Goal: Share content: Share content

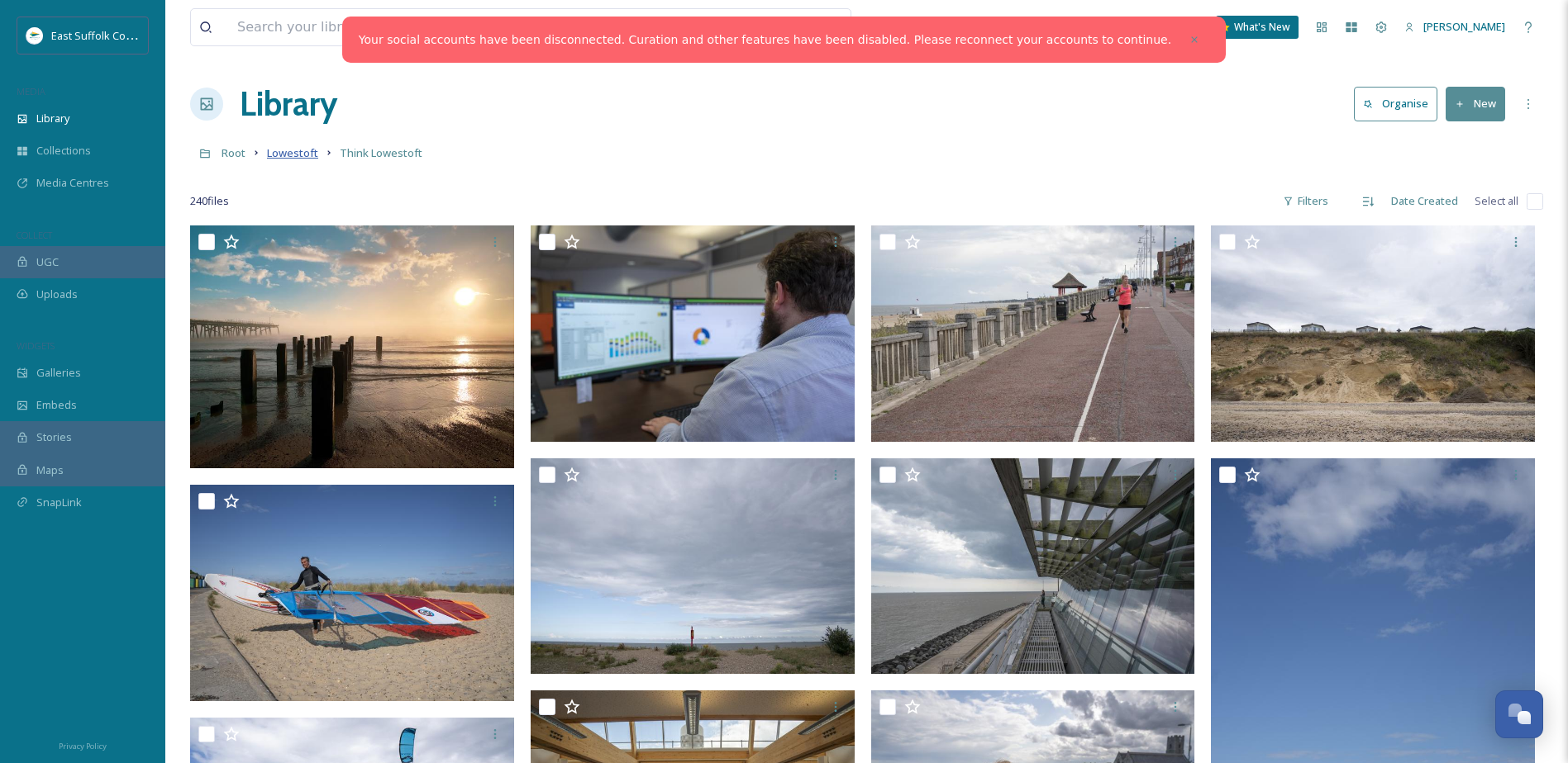
click at [278, 160] on span "Lowestoft" at bounding box center [293, 153] width 51 height 15
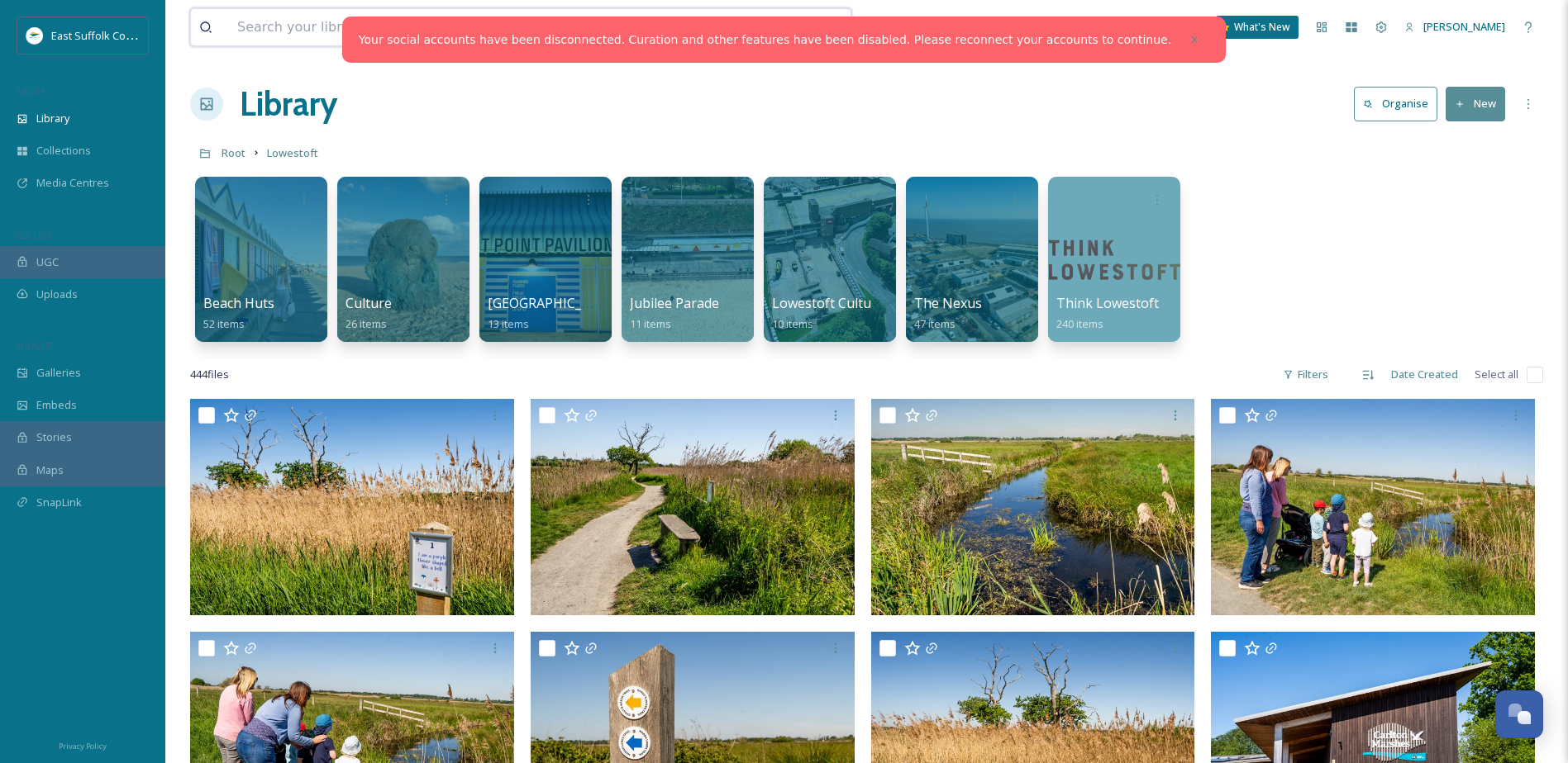
click at [286, 18] on input at bounding box center [457, 27] width 457 height 37
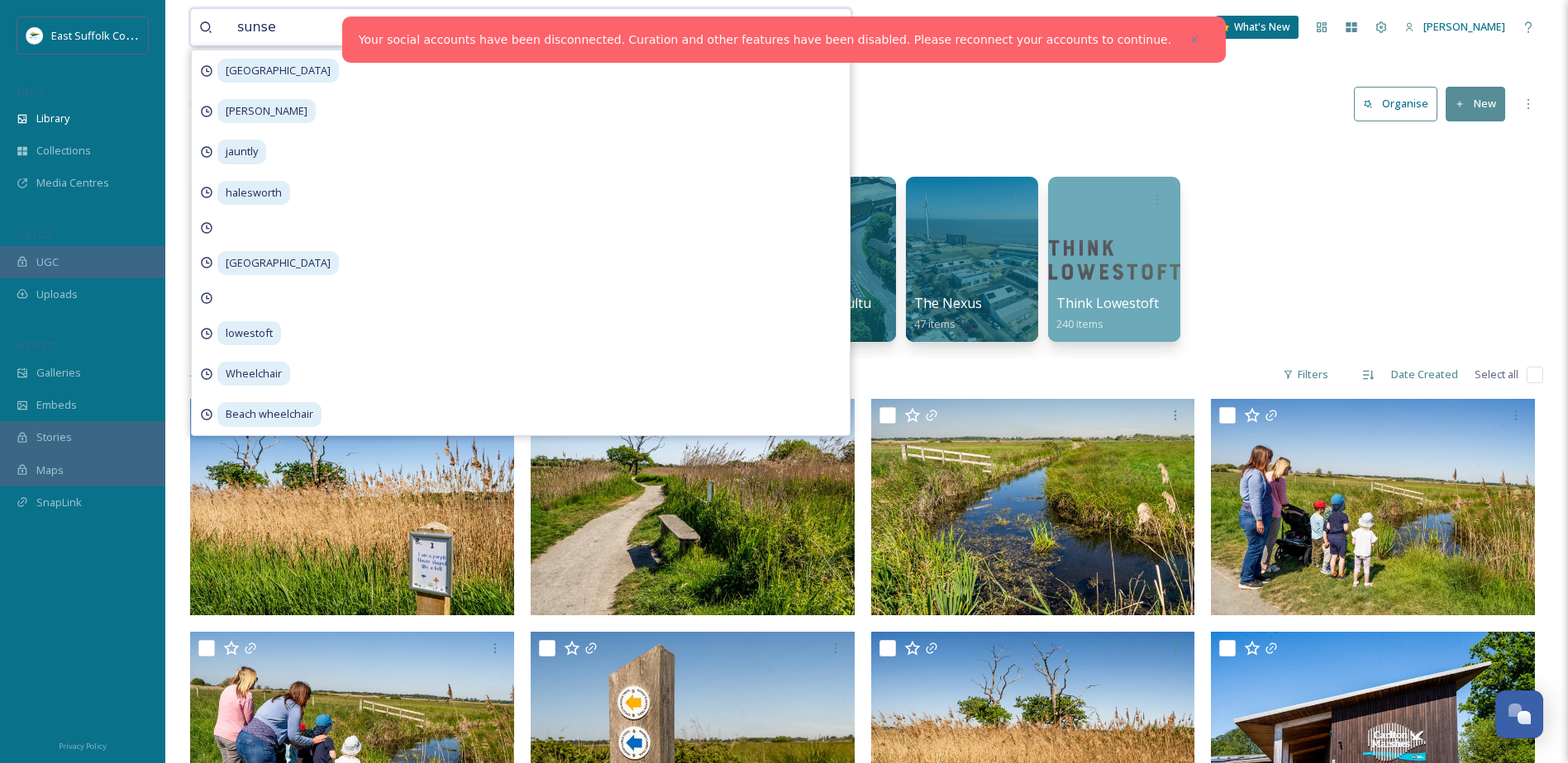
type input "sunset"
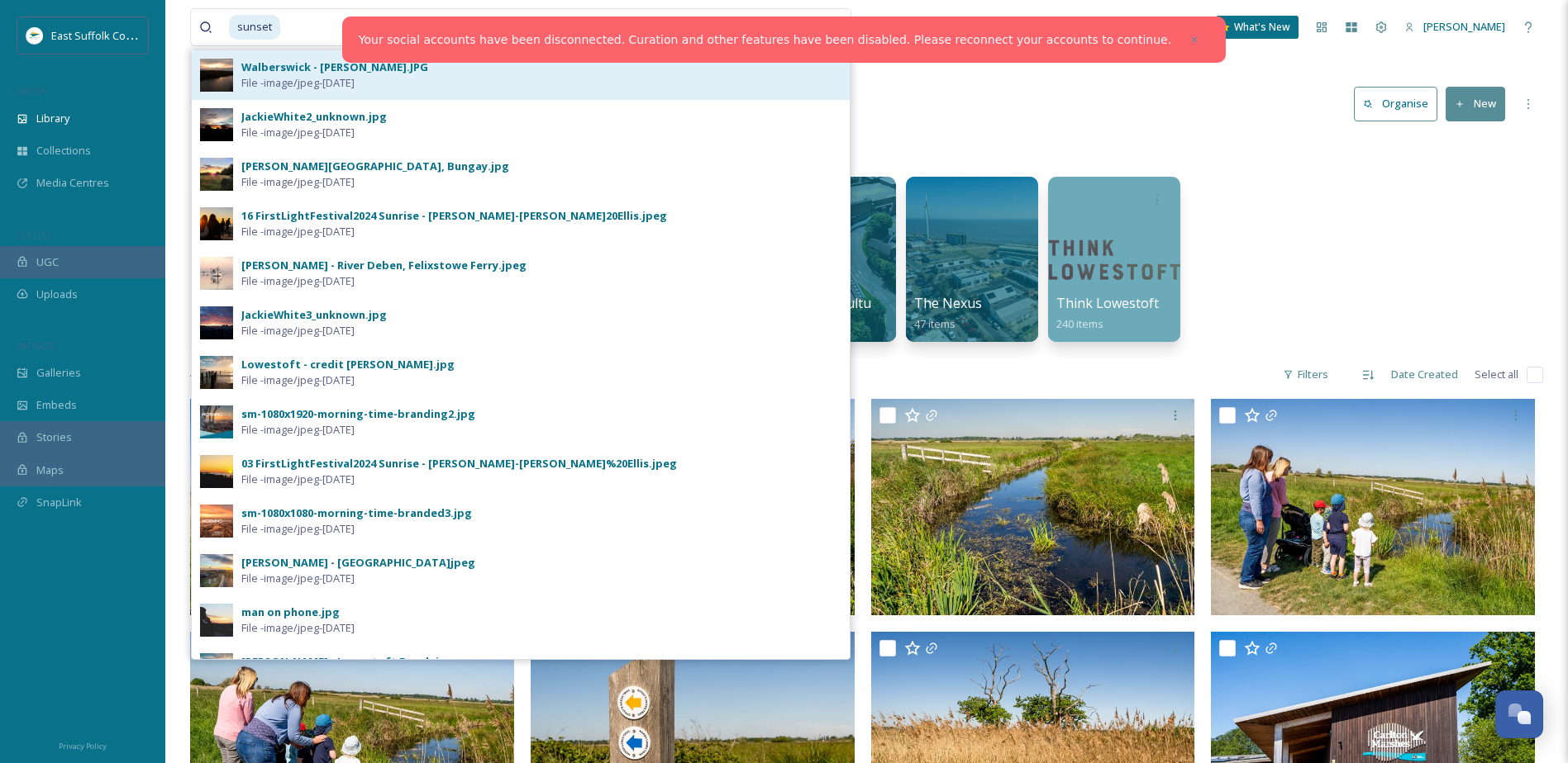
click at [274, 69] on div "Walberswick - [PERSON_NAME].JPG" at bounding box center [334, 67] width 186 height 16
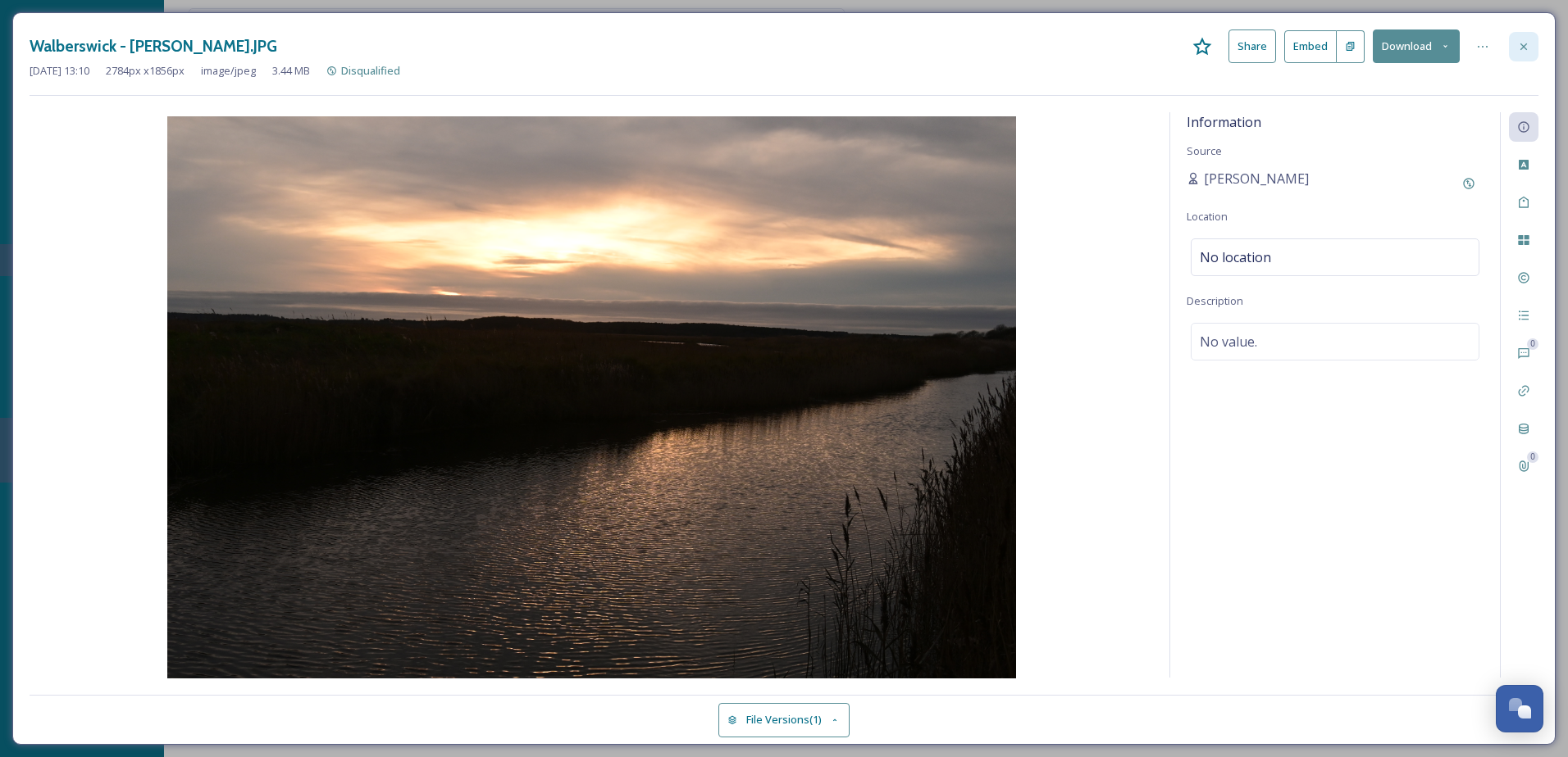
click at [1509, 56] on div at bounding box center [1524, 47] width 30 height 30
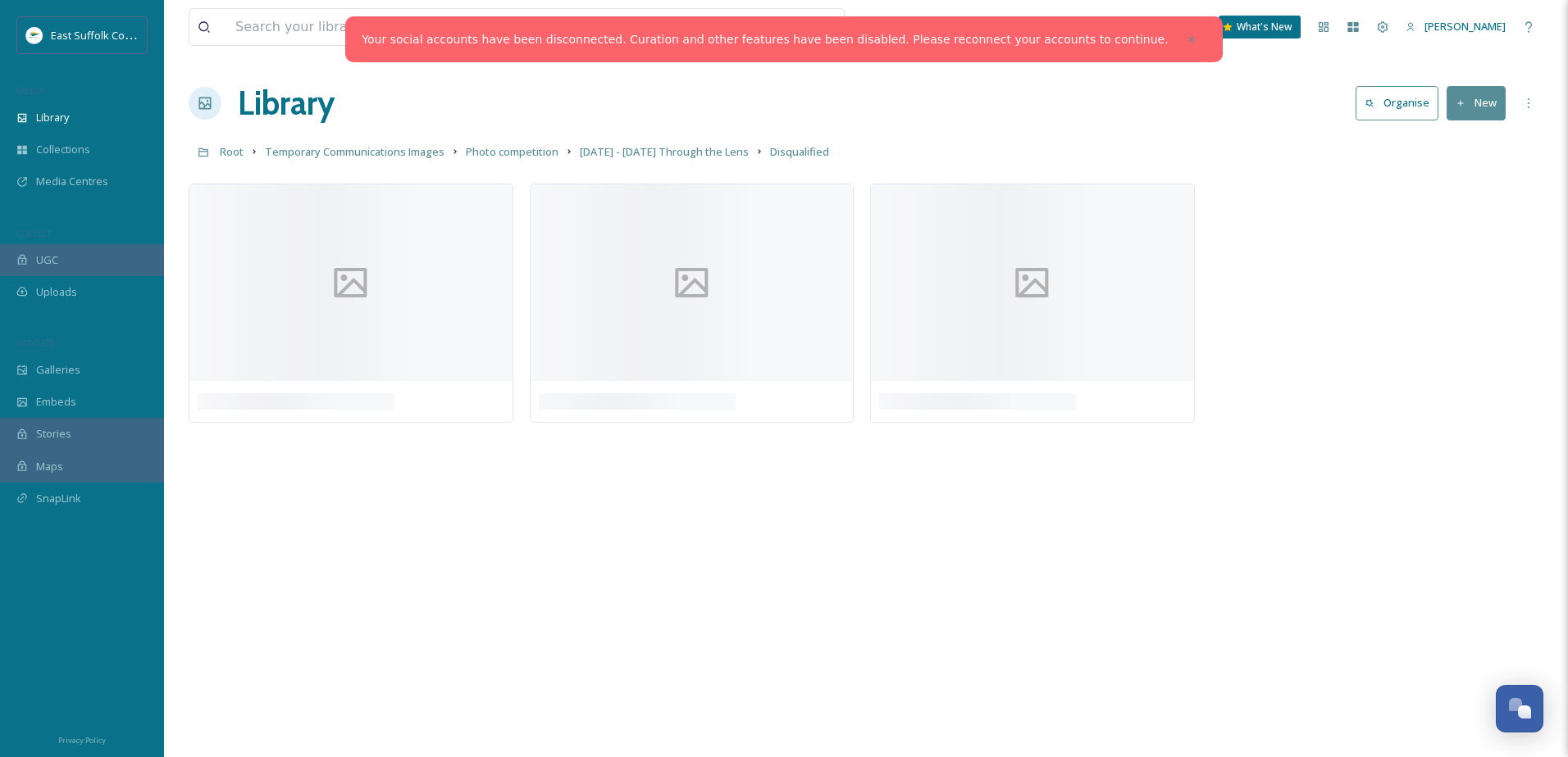
click at [1186, 37] on icon at bounding box center [1192, 39] width 11 height 11
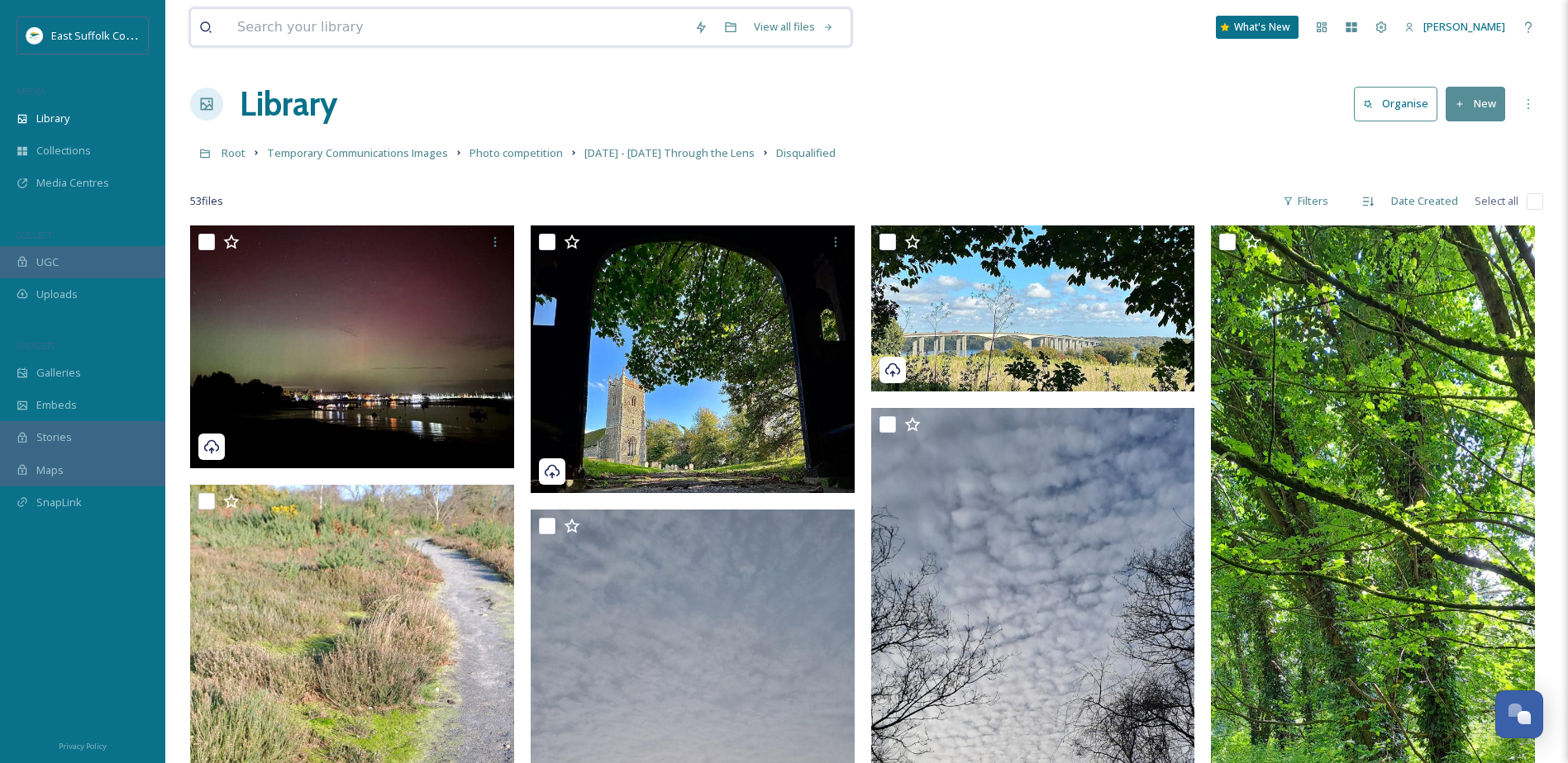
click at [414, 24] on input at bounding box center [457, 27] width 457 height 37
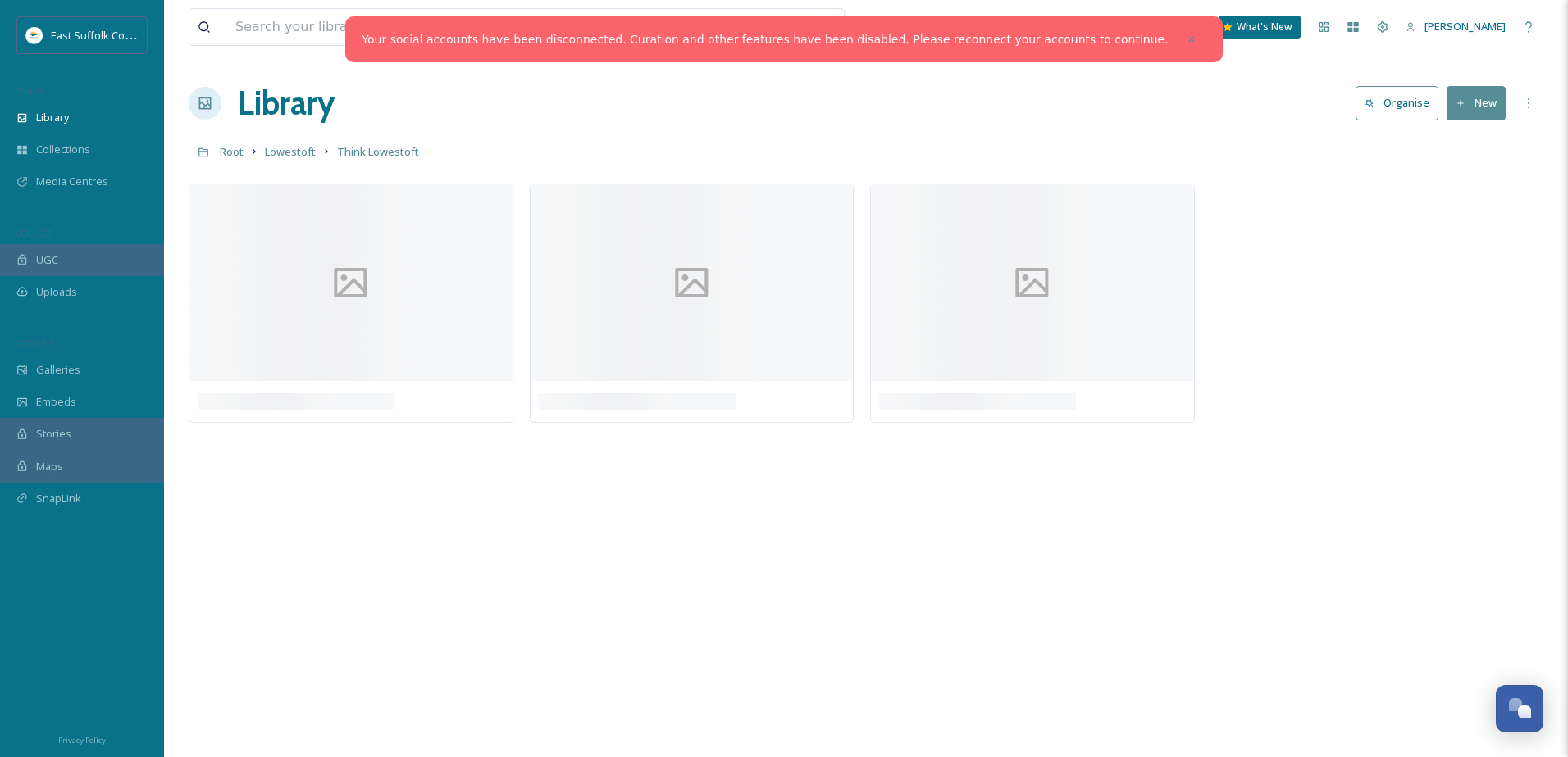
click at [272, 103] on h1 "Library" at bounding box center [287, 103] width 97 height 49
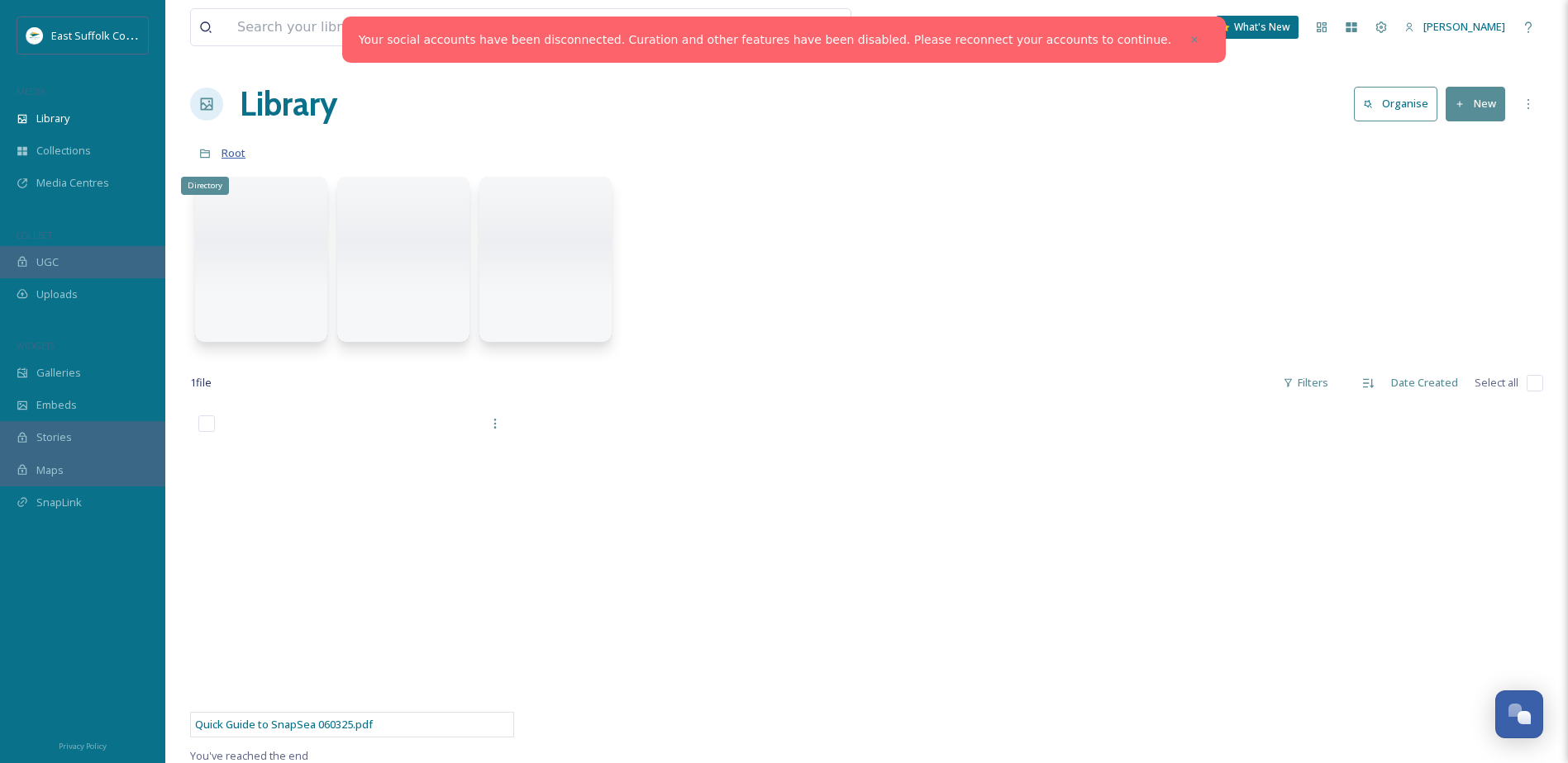
click at [223, 152] on span "Root" at bounding box center [232, 153] width 24 height 15
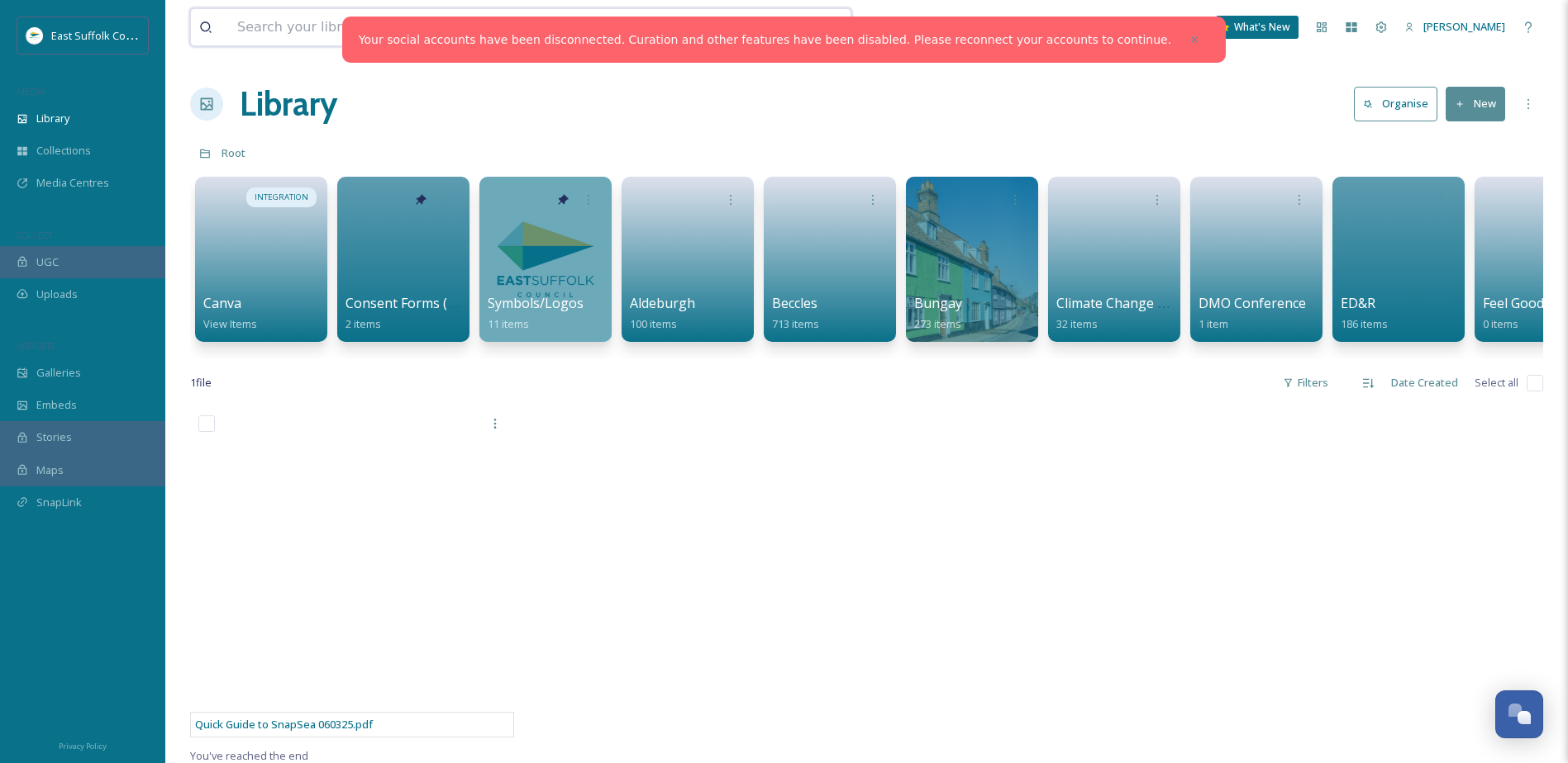
click at [285, 38] on input at bounding box center [472, 27] width 487 height 37
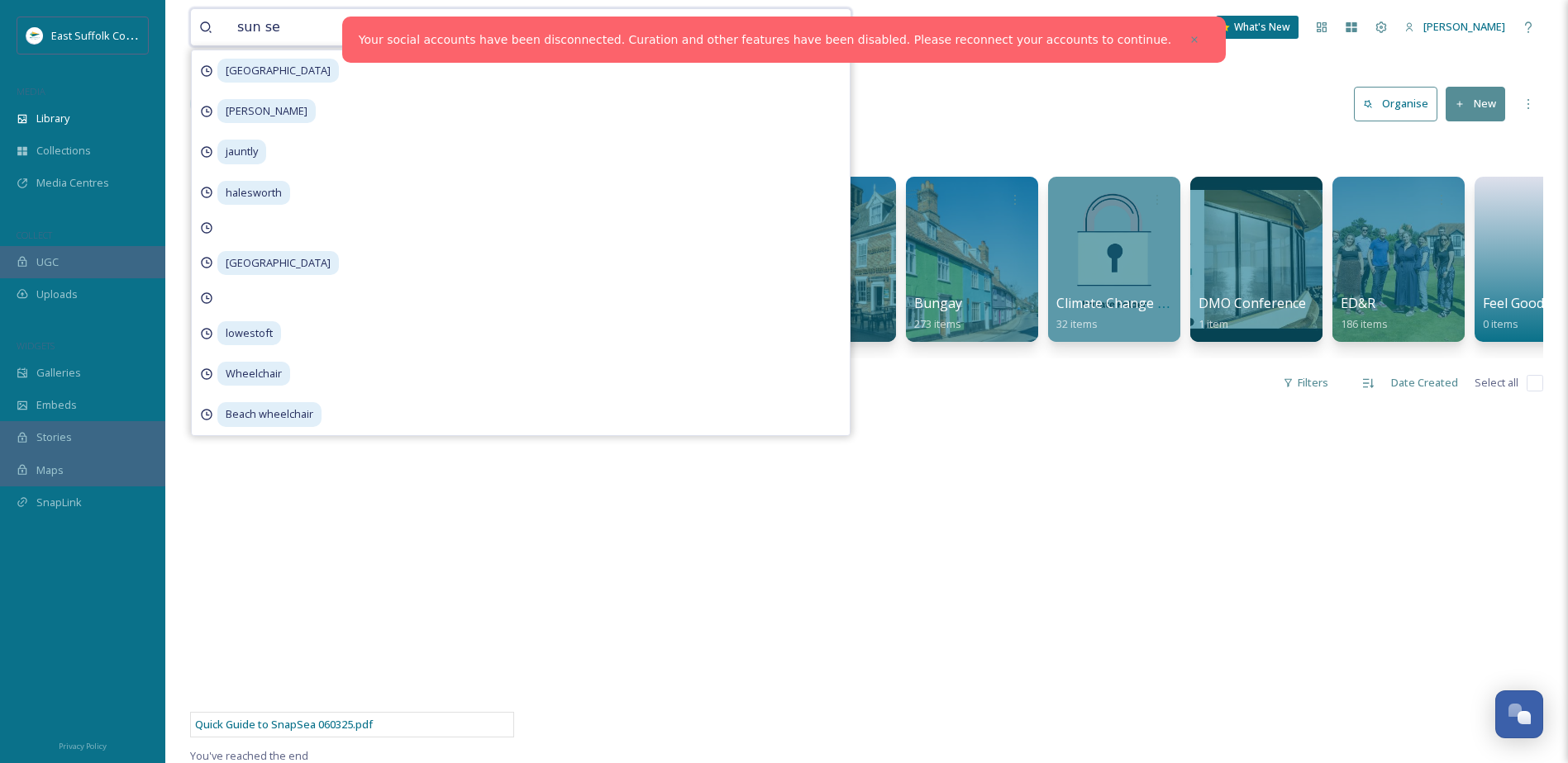
type input "sun set"
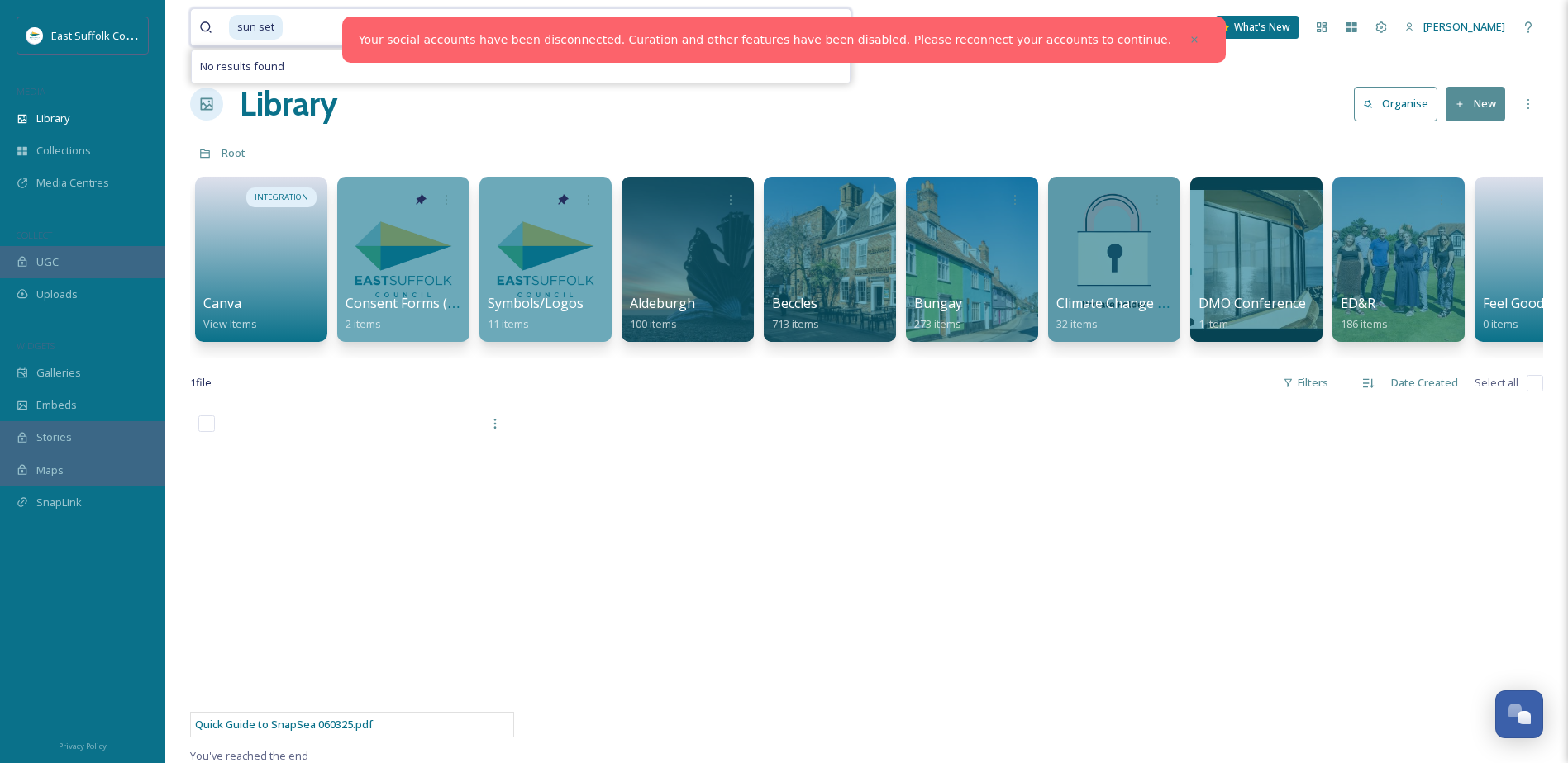
click at [303, 26] on input at bounding box center [513, 27] width 457 height 37
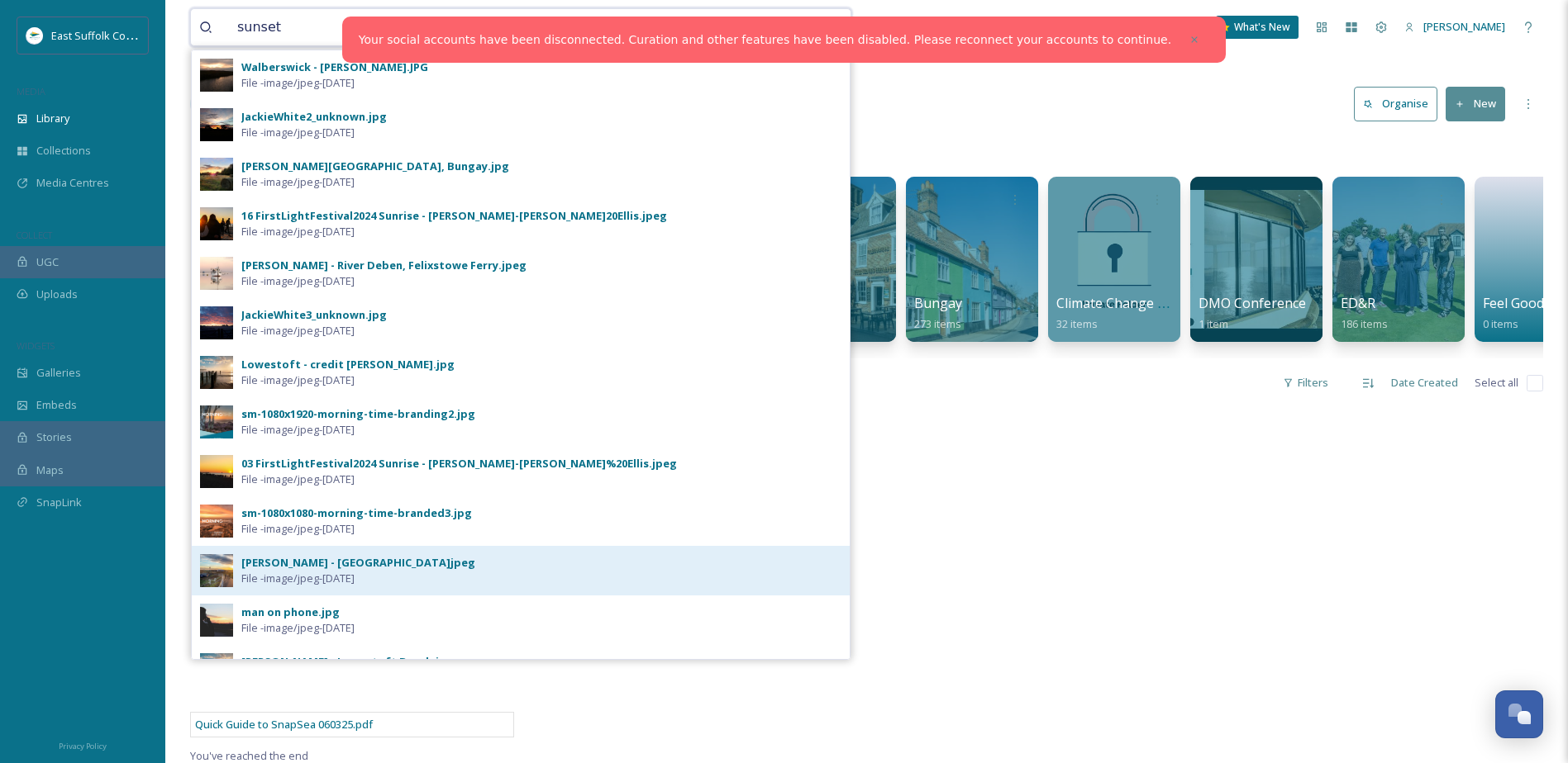
type input "sunset"
click at [204, 568] on img at bounding box center [216, 570] width 33 height 33
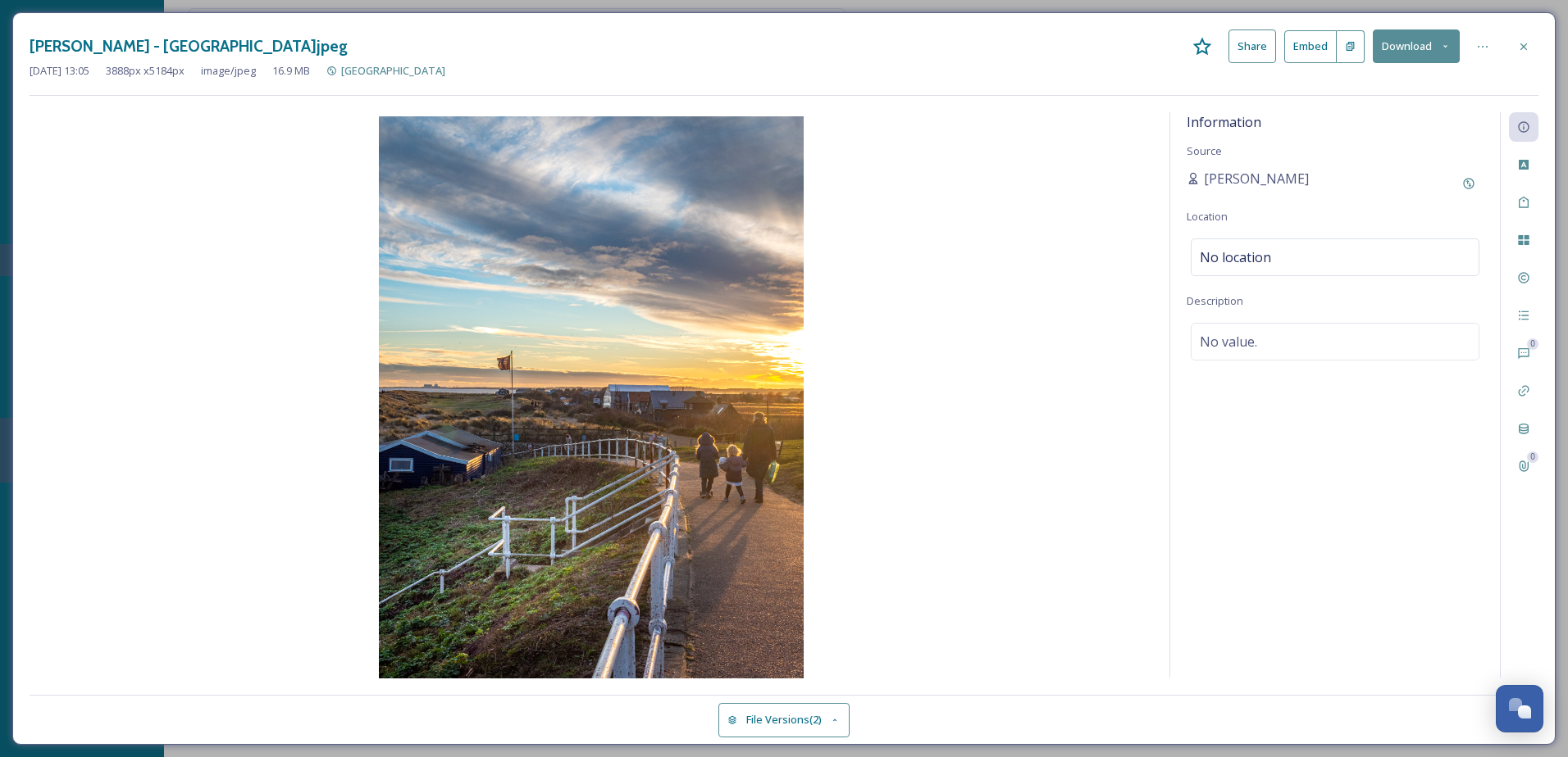
click at [1250, 42] on button "Share" at bounding box center [1251, 47] width 48 height 34
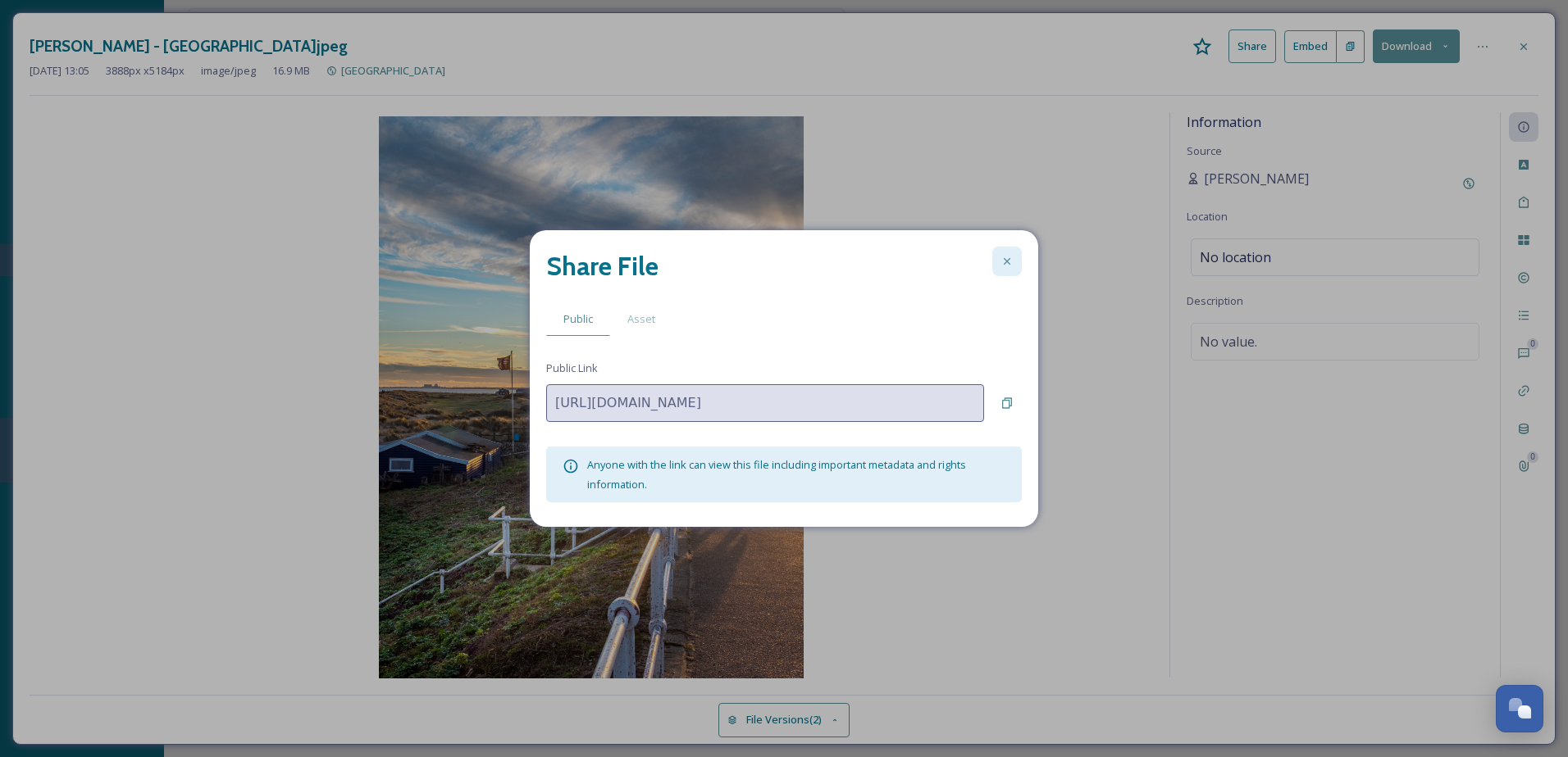
click at [1005, 264] on icon at bounding box center [1007, 261] width 7 height 7
